Goal: Find specific page/section: Find specific page/section

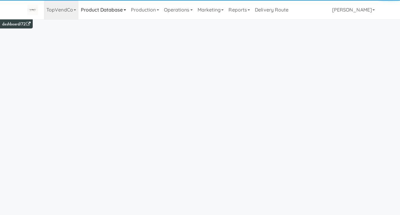
click at [105, 10] on link "Product Database" at bounding box center [103, 9] width 50 height 19
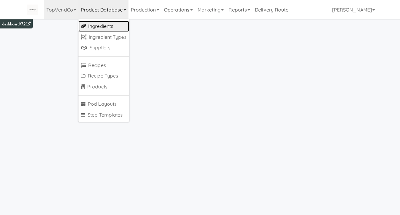
click at [101, 28] on link "Ingredients" at bounding box center [103, 26] width 51 height 11
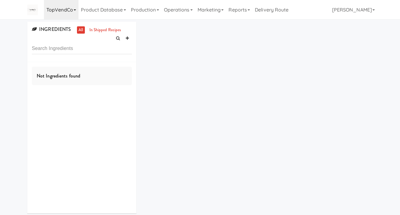
click at [62, 9] on link "TopVendCo" at bounding box center [61, 9] width 35 height 19
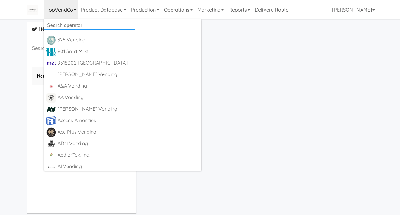
click at [72, 25] on input "text" at bounding box center [89, 25] width 91 height 9
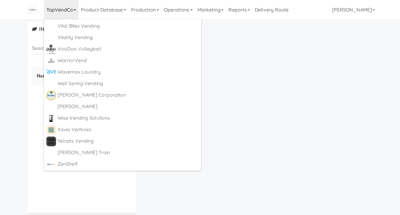
scroll to position [3894, 0]
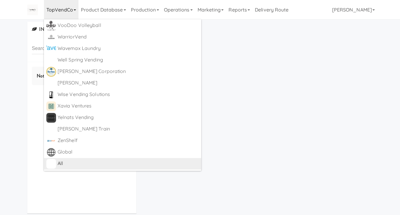
click at [65, 162] on div "All" at bounding box center [128, 163] width 141 height 9
